Goal: Task Accomplishment & Management: Manage account settings

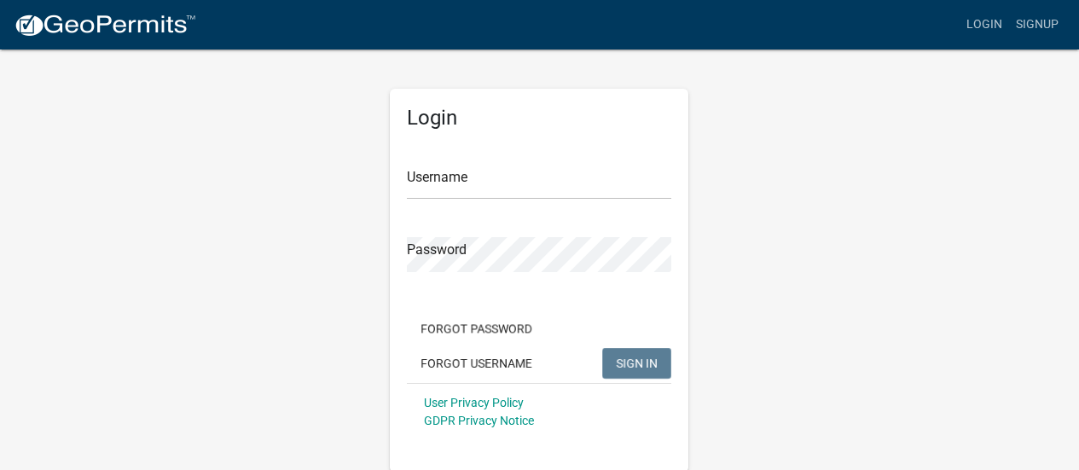
scroll to position [2, 0]
click at [1039, 20] on link "Signup" at bounding box center [1037, 25] width 56 height 32
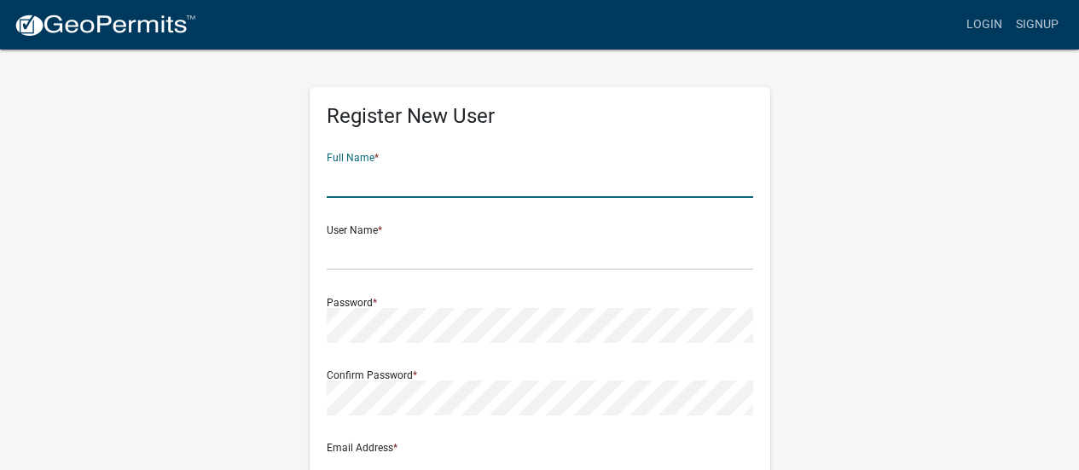
click at [482, 187] on input "text" at bounding box center [540, 180] width 426 height 35
type input "Benjamin Griner"
type input "32 E Co Rd 709 S"
type input "[GEOGRAPHIC_DATA]"
type input "IN"
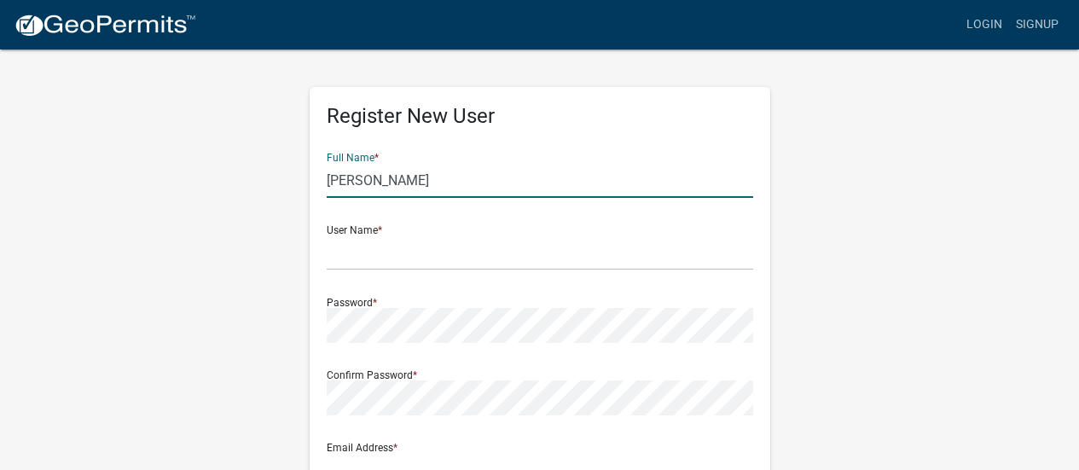
type input "47240"
type input "8126638090"
click at [388, 172] on input "Benjamin Griner" at bounding box center [540, 182] width 426 height 35
type input "[PERSON_NAME]"
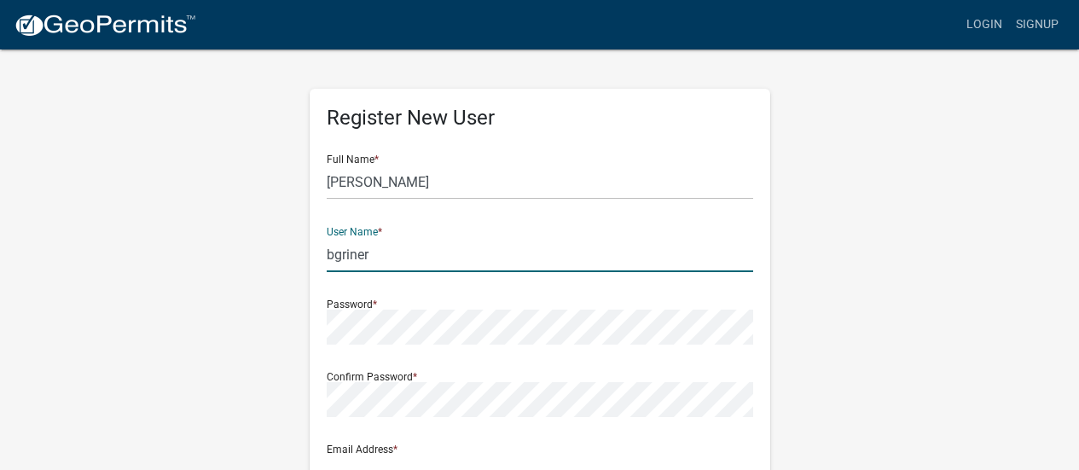
type input "bgriner"
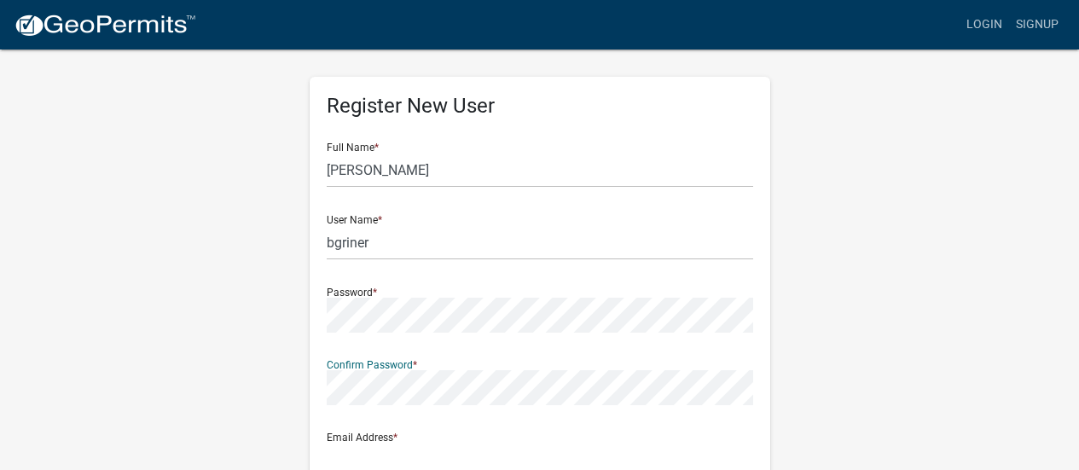
scroll to position [171, 0]
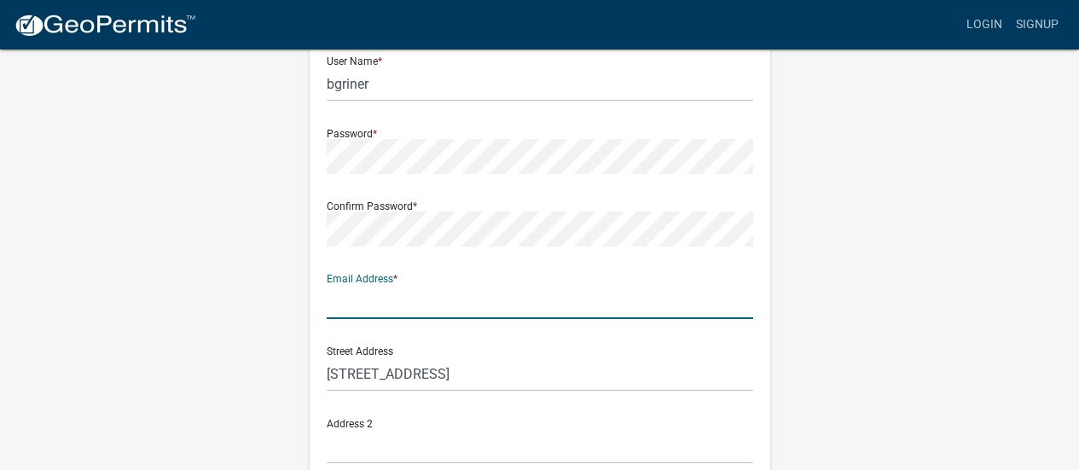
click at [431, 310] on input "text" at bounding box center [540, 301] width 426 height 35
type input "[EMAIL_ADDRESS][DOMAIN_NAME]"
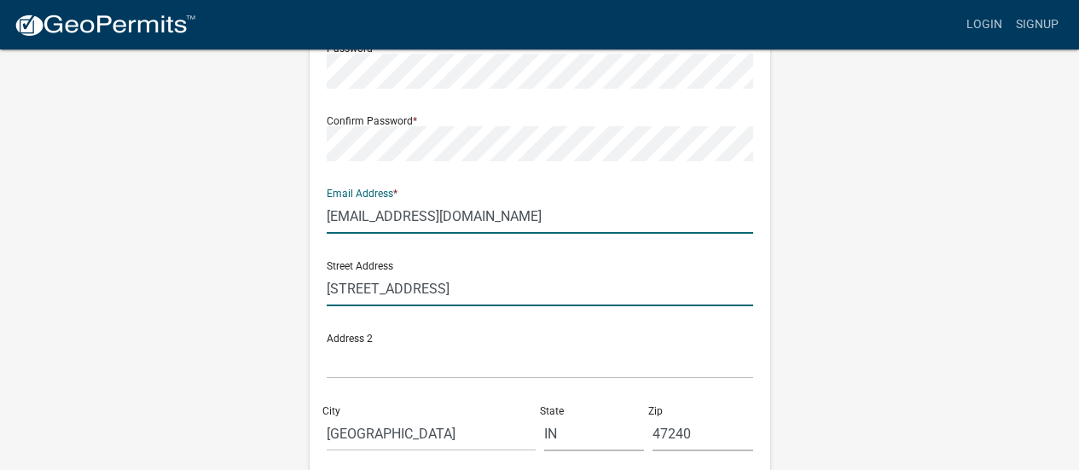
click at [422, 287] on input "32 E Co Rd 709 S" at bounding box center [540, 288] width 426 height 35
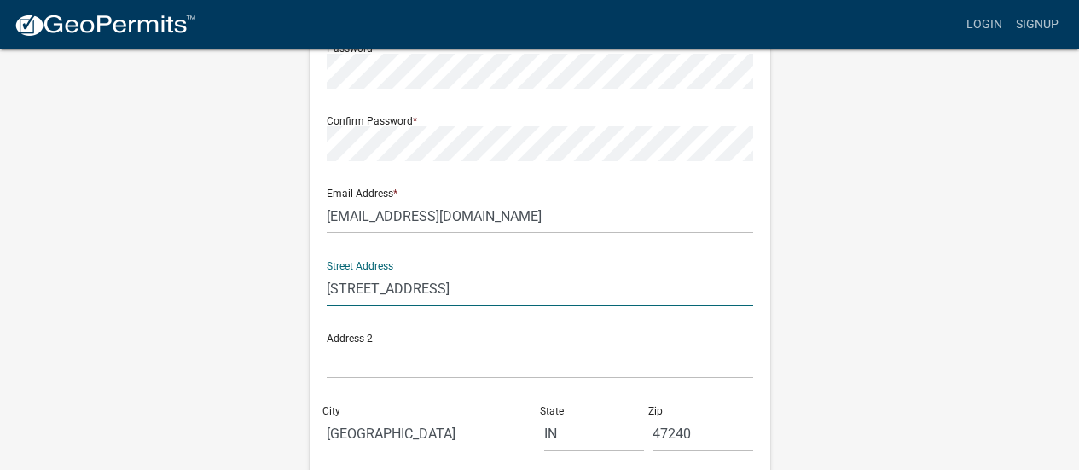
type input "[STREET_ADDRESS]"
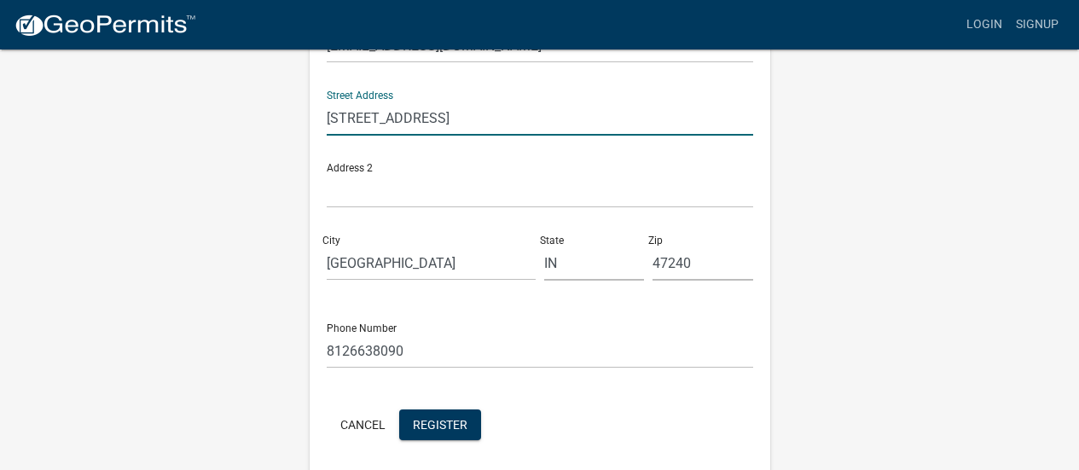
scroll to position [489, 0]
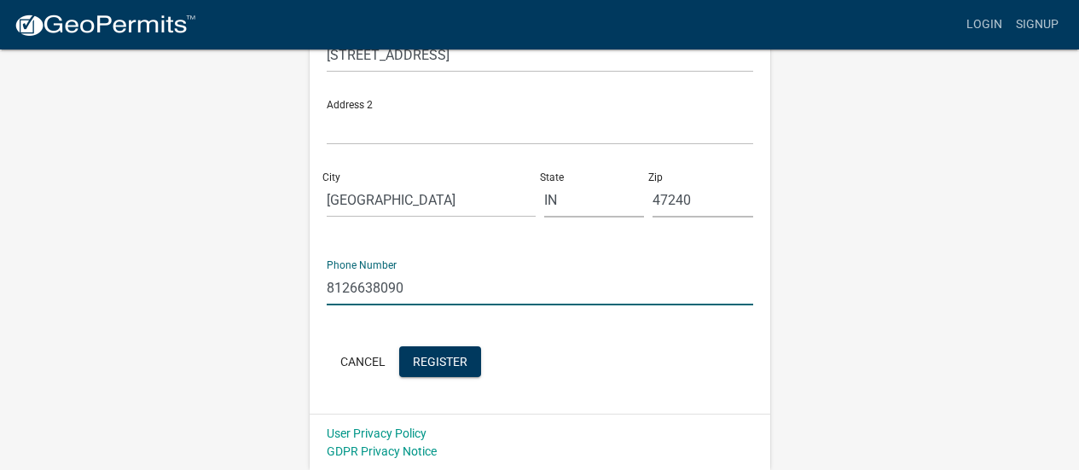
drag, startPoint x: 445, startPoint y: 290, endPoint x: 258, endPoint y: 292, distance: 186.8
click at [258, 292] on div "Register New User Full Name * Benjamin Scott Griner User Name * bgriner Passwor…" at bounding box center [540, 14] width 972 height 912
type input "8123436493"
click at [467, 356] on span "Register" at bounding box center [440, 361] width 55 height 14
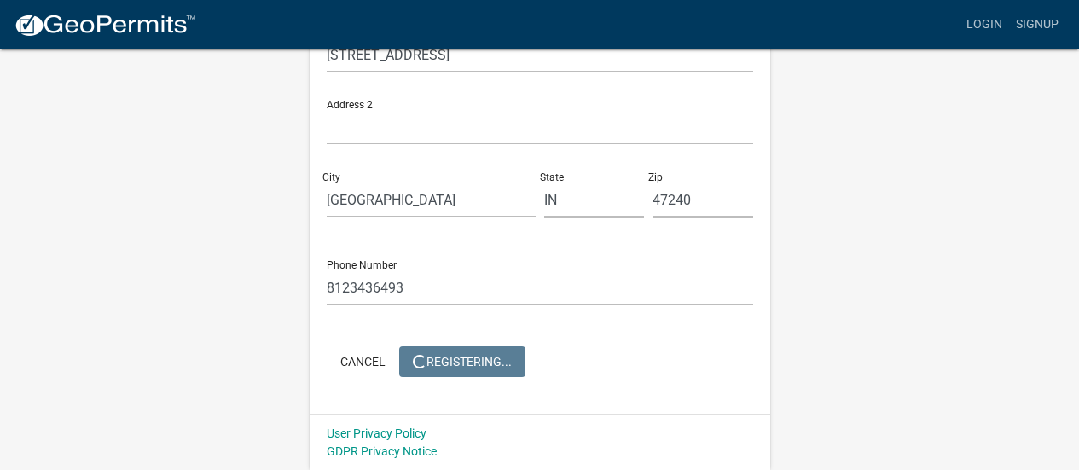
scroll to position [0, 0]
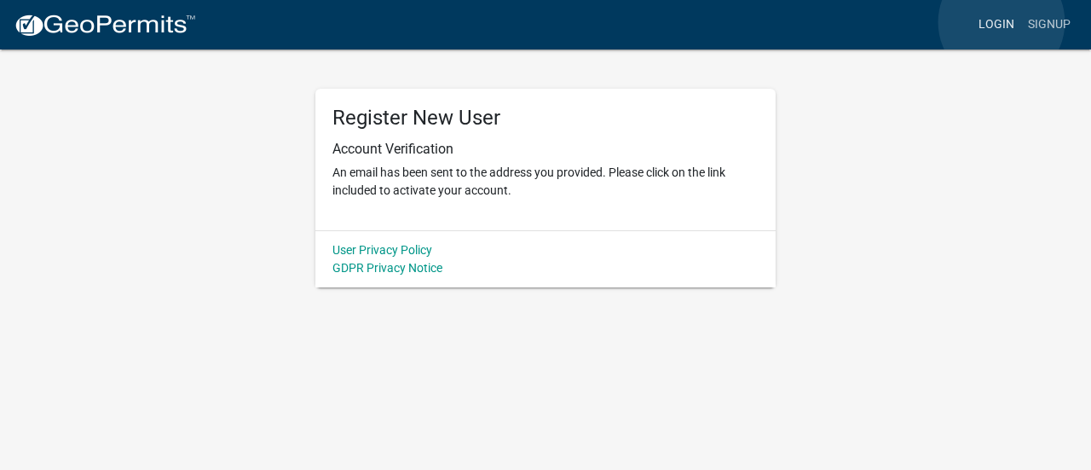
click at [1002, 23] on link "Login" at bounding box center [996, 25] width 49 height 32
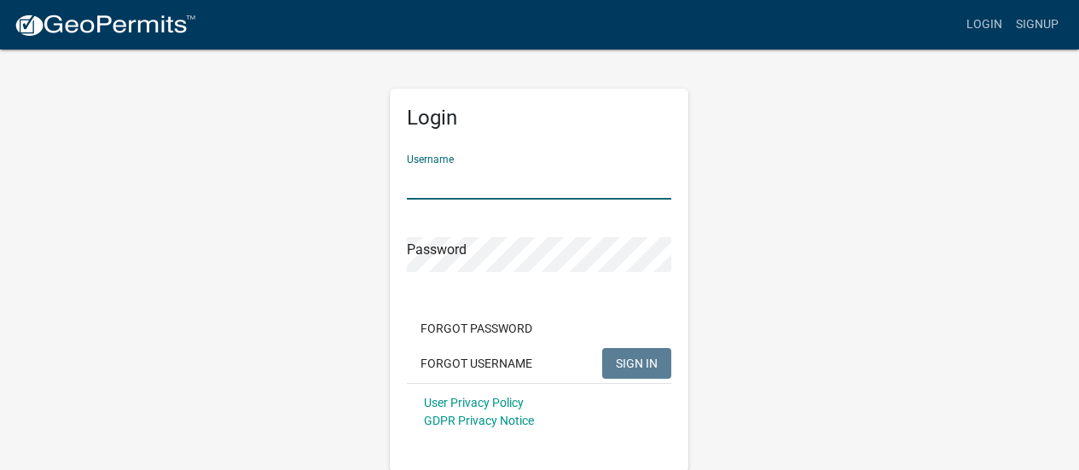
click at [534, 184] on input "Username" at bounding box center [539, 182] width 264 height 35
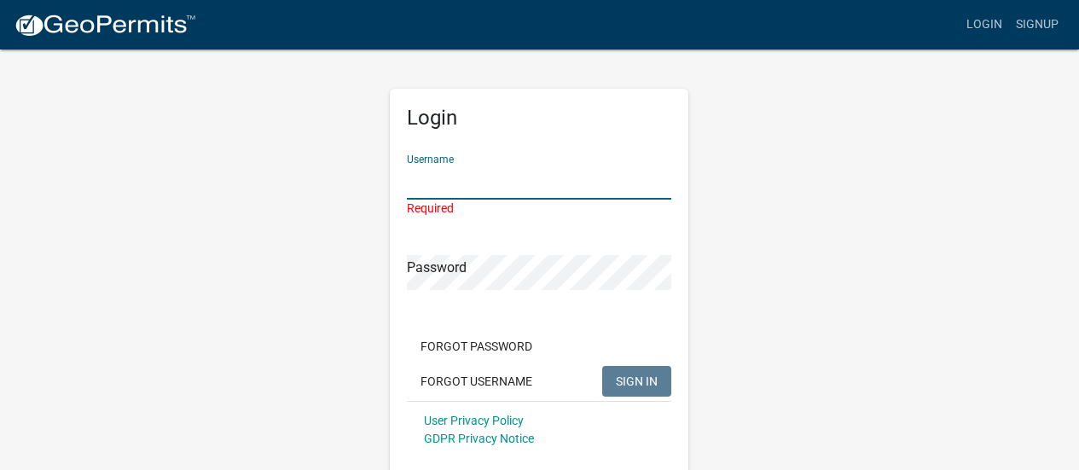
type input "bgriner"
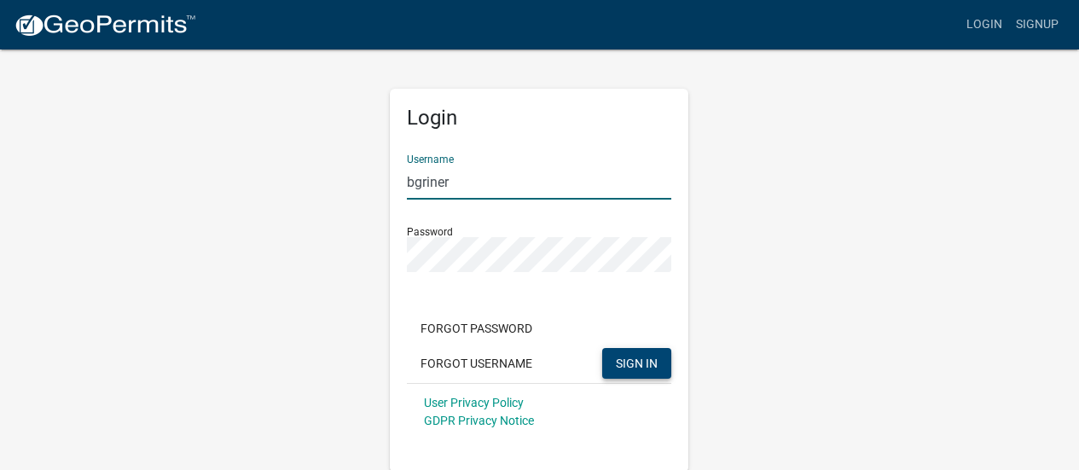
click at [630, 373] on button "SIGN IN" at bounding box center [636, 363] width 69 height 31
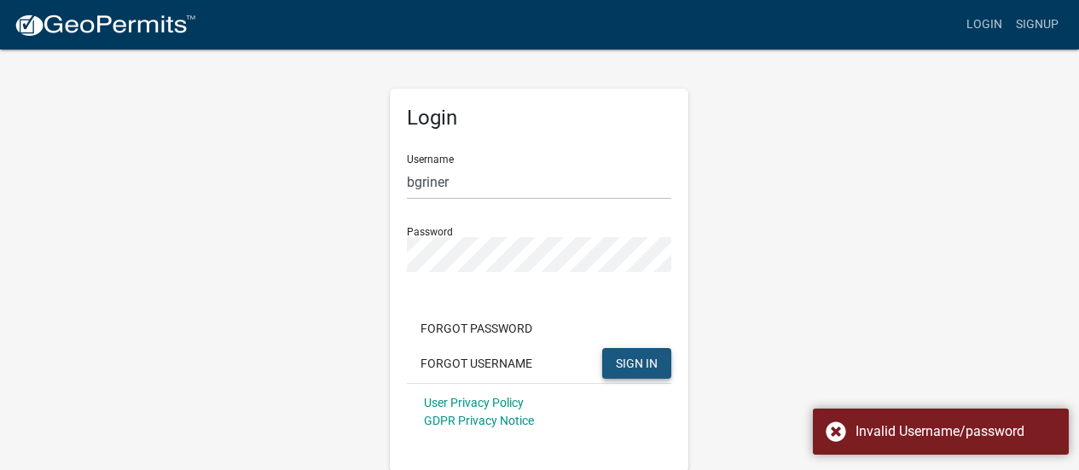
click at [628, 359] on span "SIGN IN" at bounding box center [637, 363] width 42 height 14
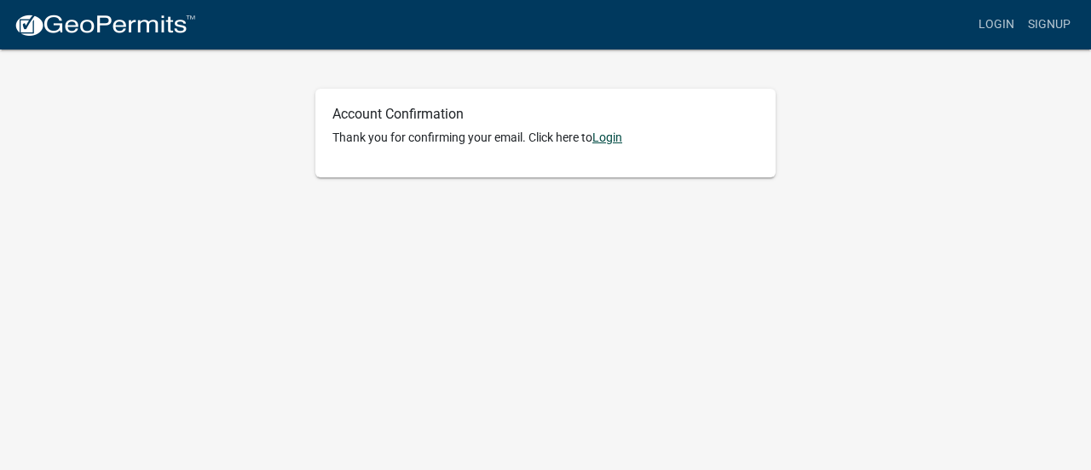
click at [620, 130] on link "Login" at bounding box center [608, 137] width 30 height 14
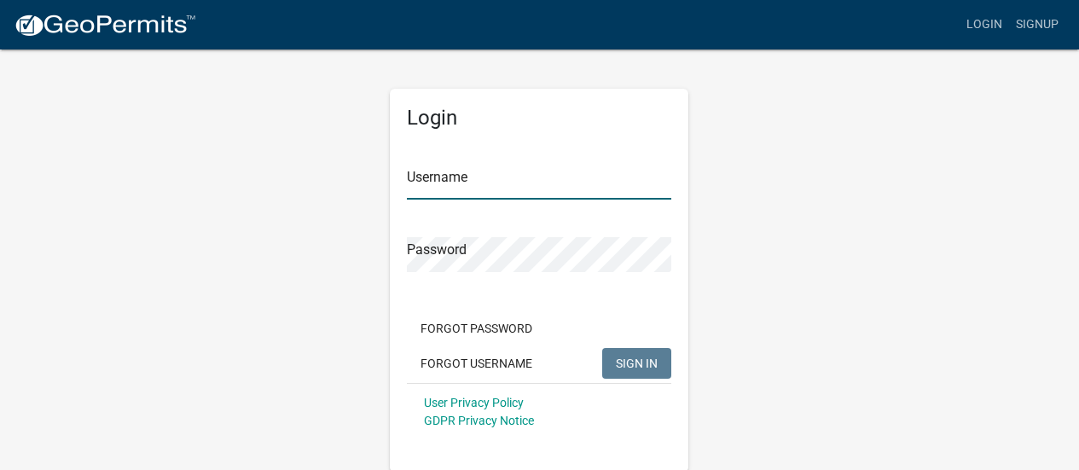
click at [511, 179] on input "Username" at bounding box center [539, 182] width 264 height 35
type input "bgriner"
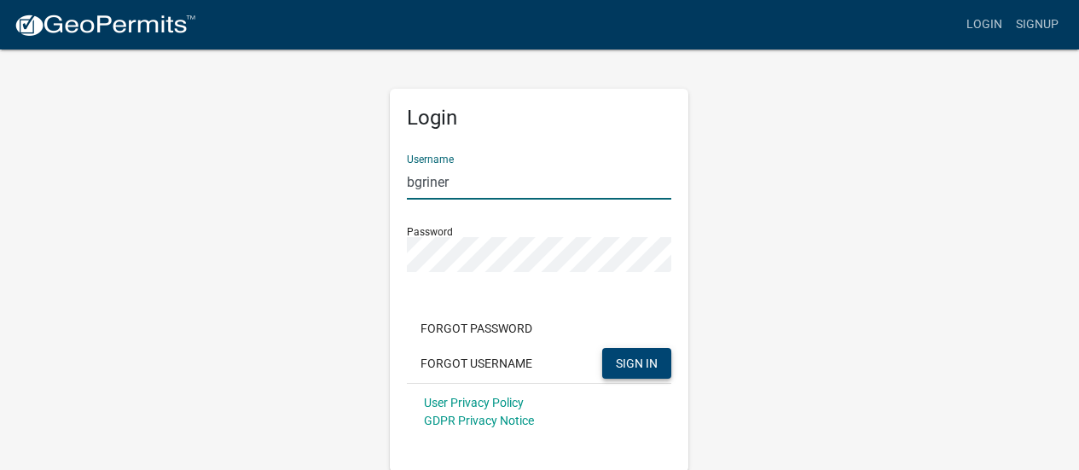
click at [632, 367] on span "SIGN IN" at bounding box center [637, 363] width 42 height 14
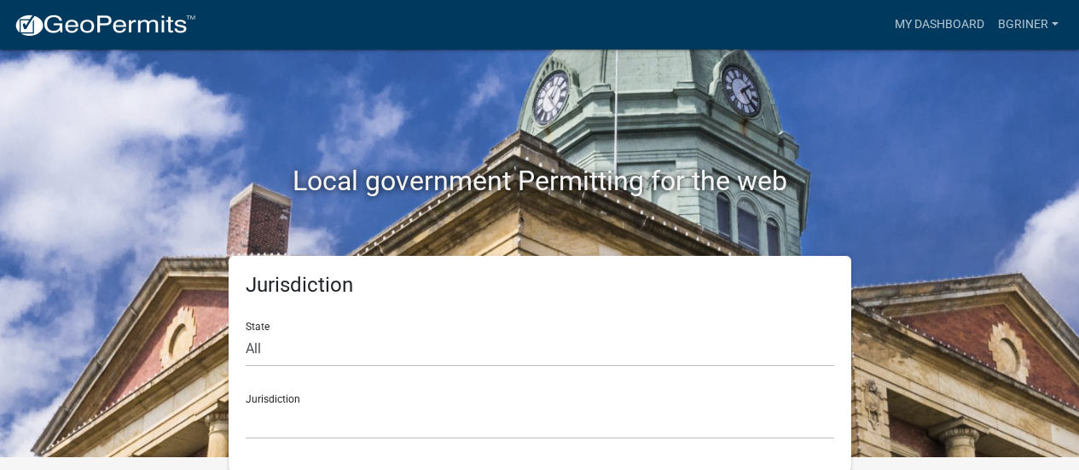
scroll to position [14, 0]
click at [878, 327] on div "Jurisdiction State All [US_STATE] [US_STATE] [US_STATE] [US_STATE] [US_STATE] […" at bounding box center [540, 363] width 972 height 216
drag, startPoint x: 370, startPoint y: 401, endPoint x: 337, endPoint y: 366, distance: 48.3
click at [364, 398] on div "Jurisdiction [GEOGRAPHIC_DATA], [US_STATE] [GEOGRAPHIC_DATA], [US_STATE][PERSON…" at bounding box center [540, 408] width 588 height 59
click at [315, 345] on select "All [US_STATE] [US_STATE] [US_STATE] [US_STATE] [US_STATE] [US_STATE] [US_STATE…" at bounding box center [540, 348] width 588 height 35
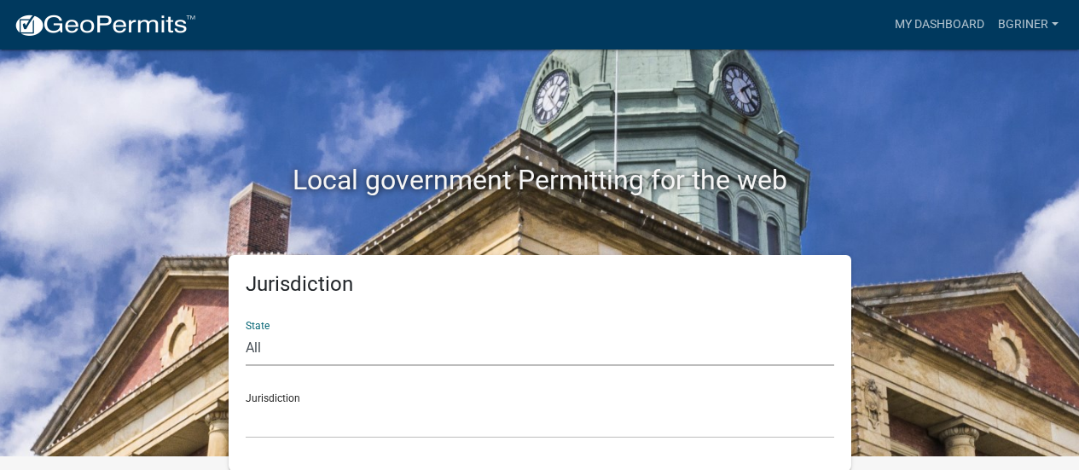
select select "[US_STATE]"
click at [246, 331] on select "All [US_STATE] [US_STATE] [US_STATE] [US_STATE] [US_STATE] [US_STATE] [US_STATE…" at bounding box center [540, 348] width 588 height 35
click at [340, 420] on select "City of [GEOGRAPHIC_DATA], [US_STATE] City of [GEOGRAPHIC_DATA], [US_STATE] Cit…" at bounding box center [540, 420] width 588 height 35
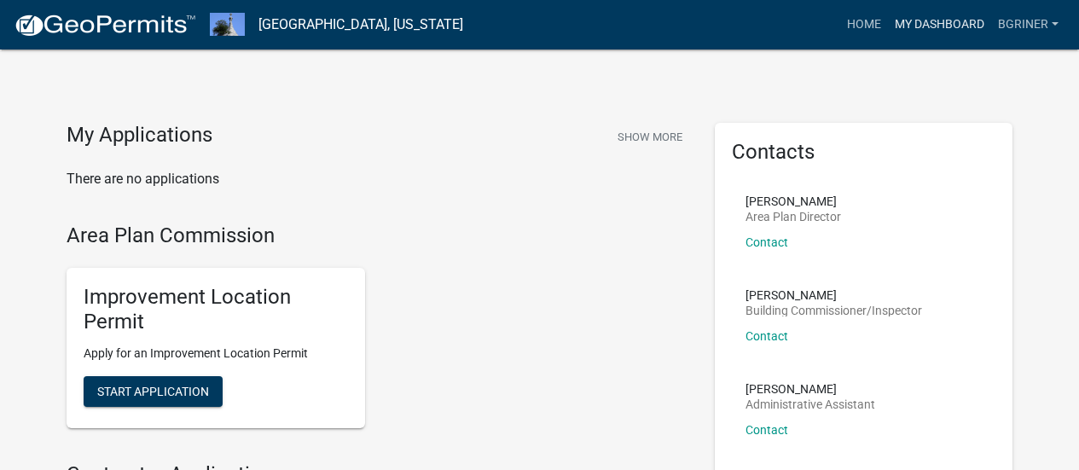
click at [966, 19] on link "My Dashboard" at bounding box center [939, 25] width 103 height 32
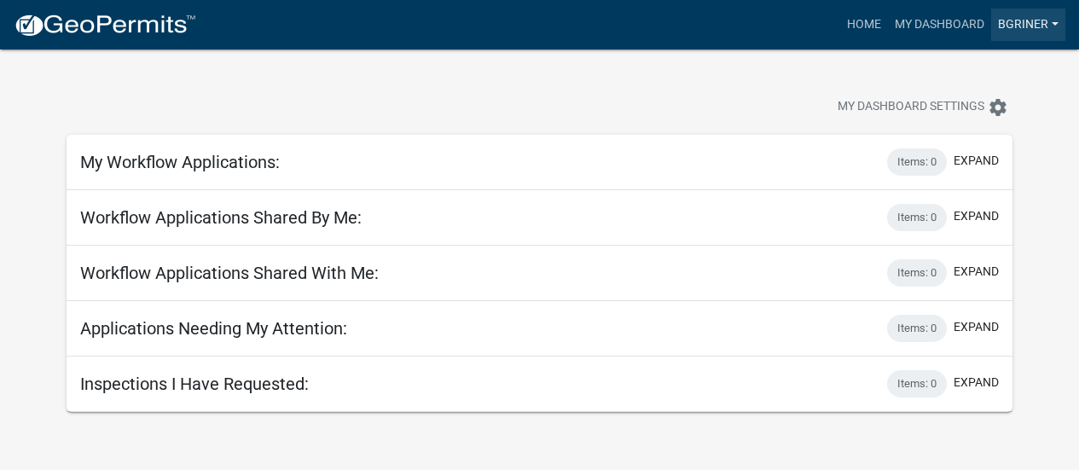
click at [1012, 30] on link "bgriner" at bounding box center [1028, 25] width 74 height 32
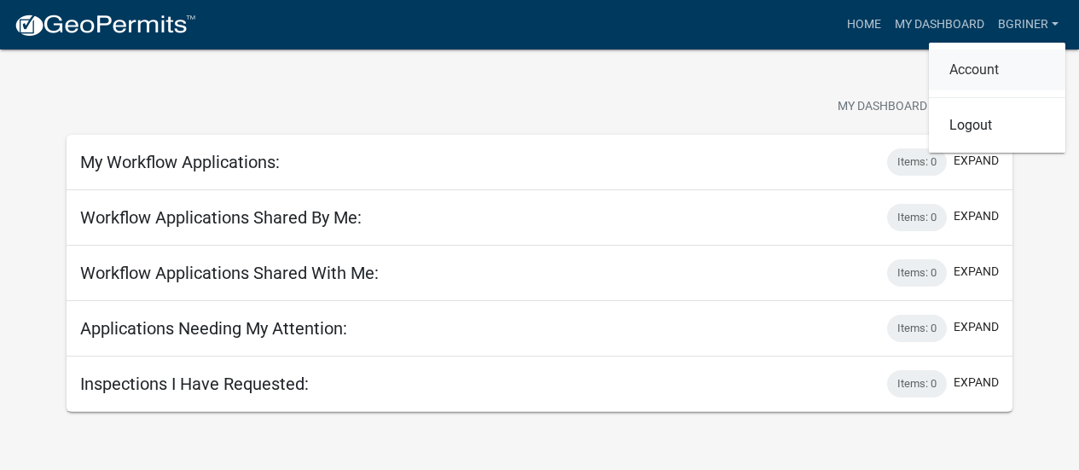
click at [976, 78] on link "Account" at bounding box center [997, 69] width 136 height 41
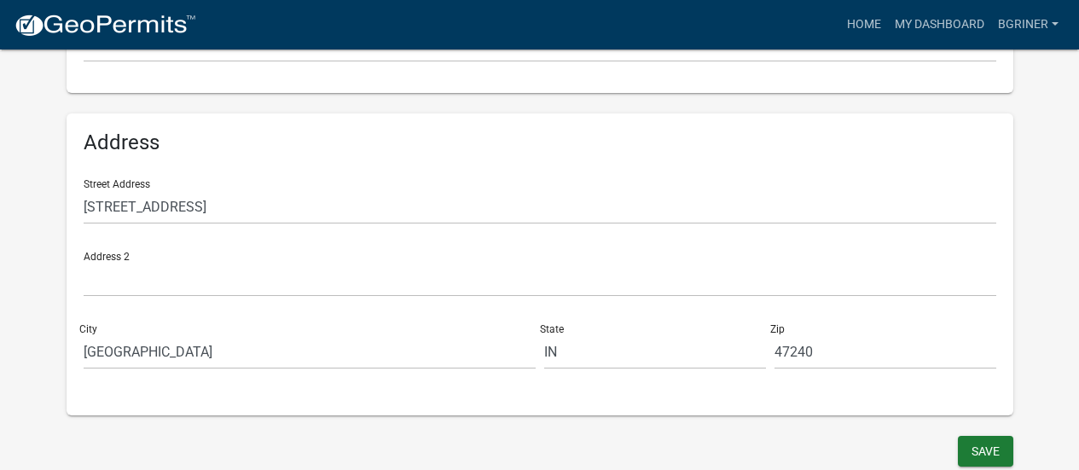
scroll to position [524, 0]
